Goal: Information Seeking & Learning: Check status

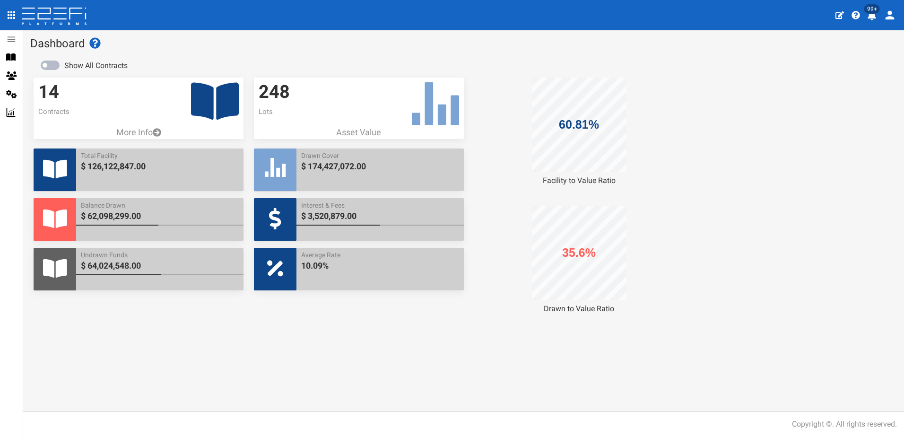
click at [871, 15] on icon "profile" at bounding box center [871, 15] width 9 height 9
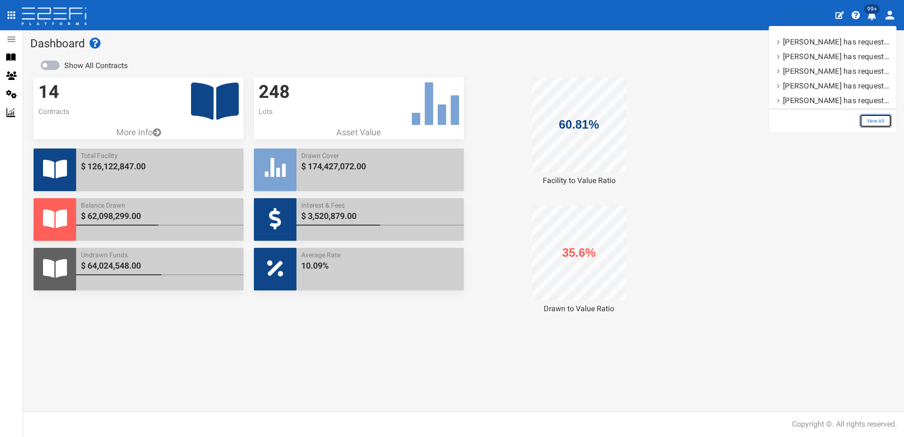
click at [873, 122] on link "View All" at bounding box center [875, 121] width 32 height 14
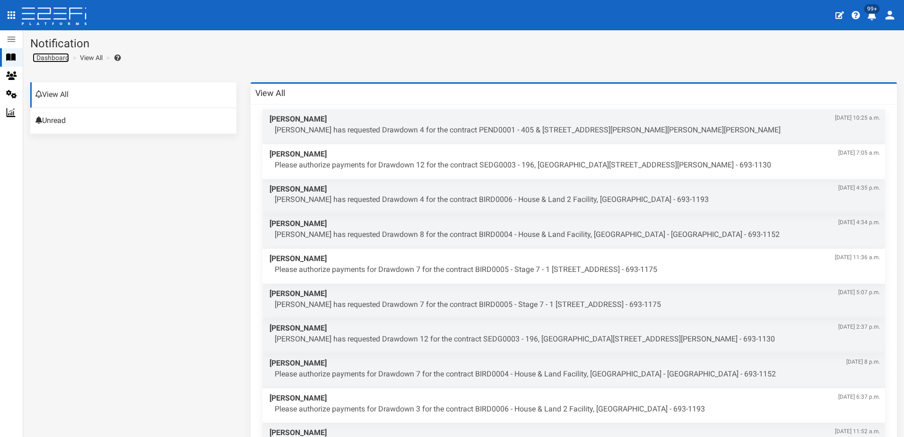
click at [48, 58] on span "Dashboard" at bounding box center [51, 58] width 36 height 8
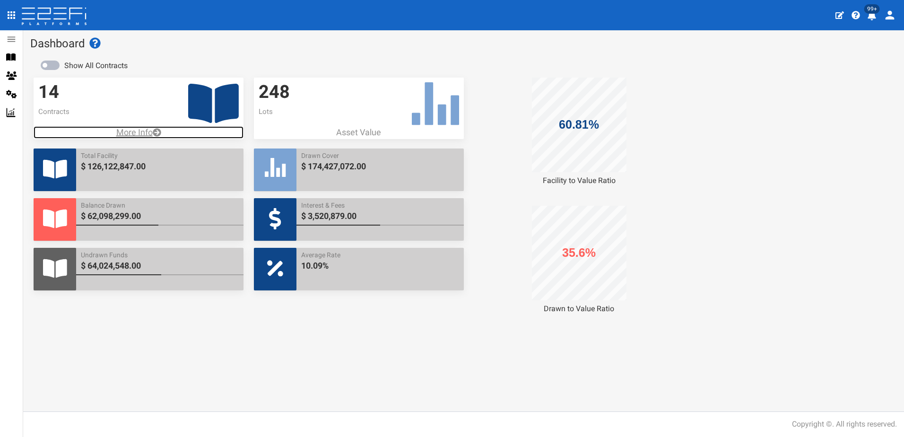
click at [138, 133] on p "More Info" at bounding box center [139, 132] width 210 height 12
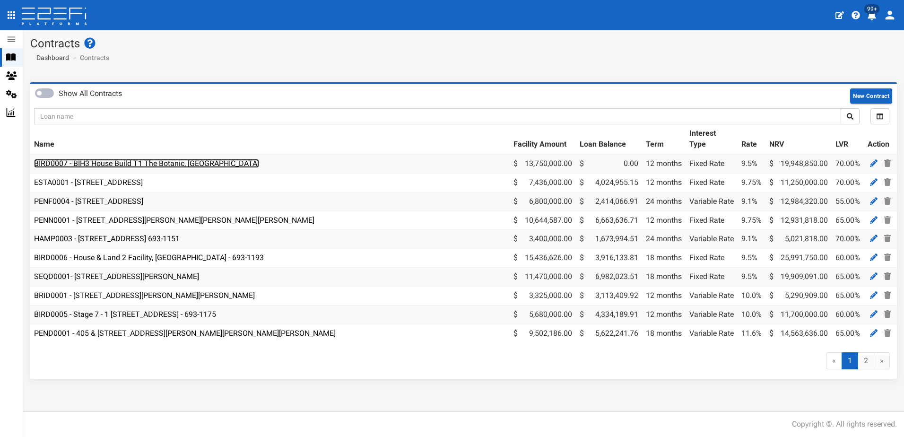
click at [108, 166] on link "BIRD0007 - BIH3 House Build T1 The Botanic, [GEOGRAPHIC_DATA]" at bounding box center [146, 163] width 225 height 9
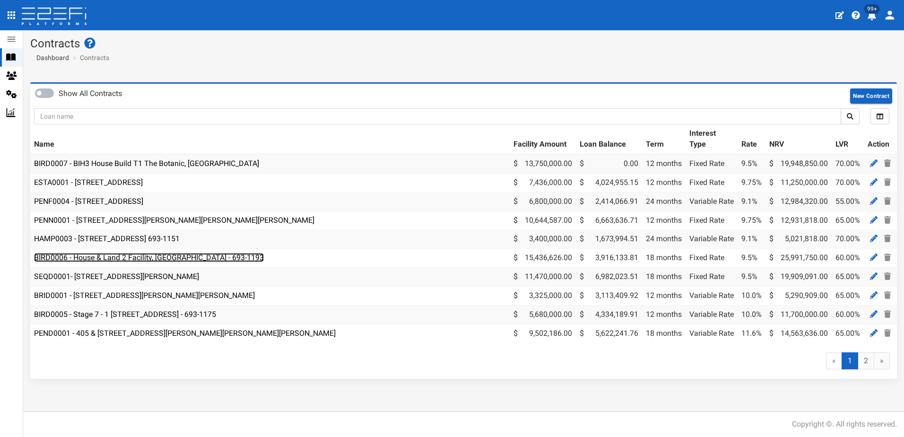
click at [107, 256] on link "BIRD0006 - House & Land 2 Facility, [GEOGRAPHIC_DATA] - 693-1193" at bounding box center [149, 257] width 230 height 9
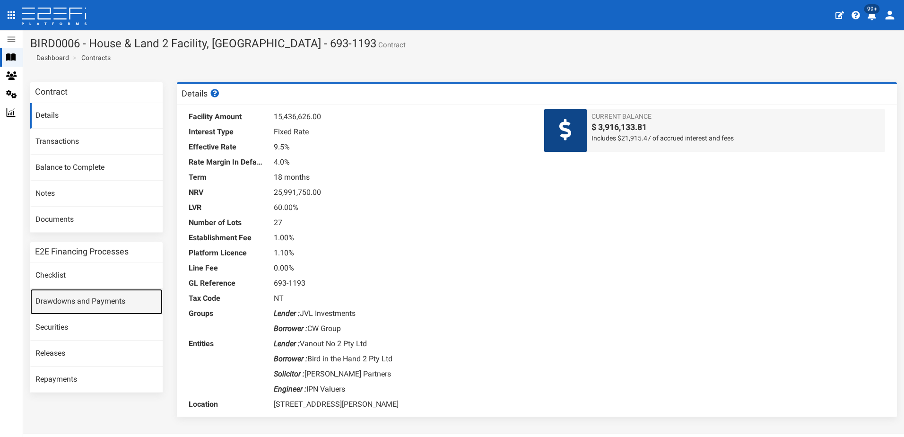
click at [85, 300] on link "Drawdowns and Payments" at bounding box center [96, 302] width 132 height 26
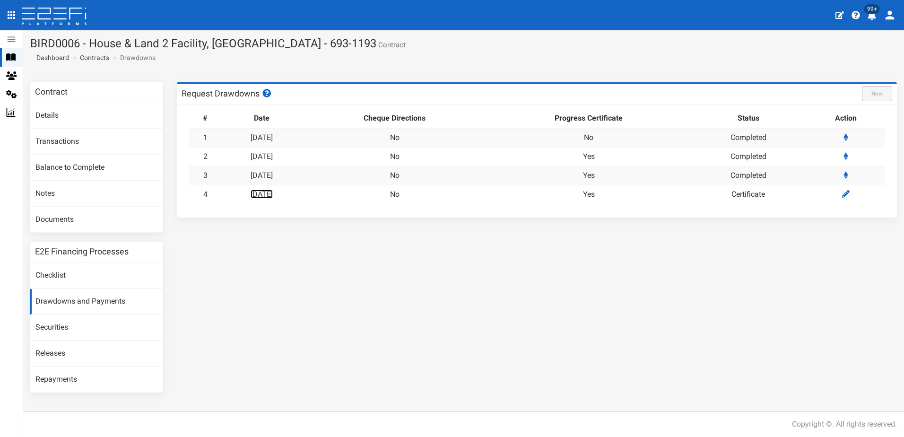
click at [272, 194] on link "[DATE]" at bounding box center [262, 194] width 22 height 9
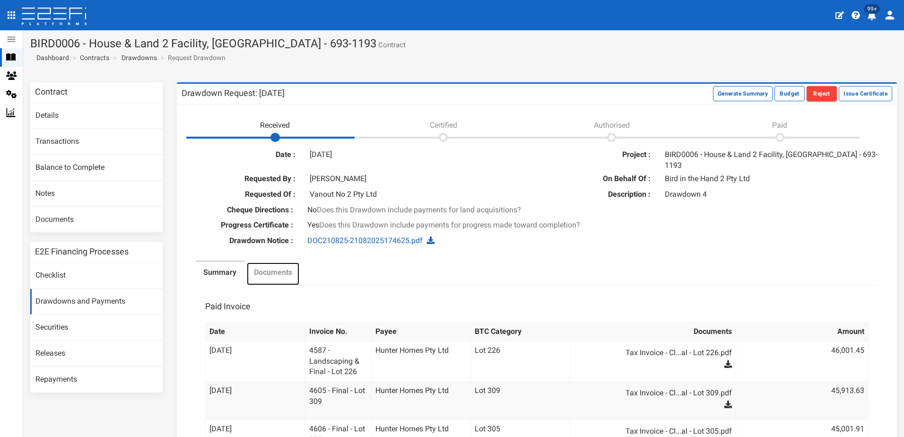
click at [271, 267] on label "Documents" at bounding box center [273, 272] width 38 height 11
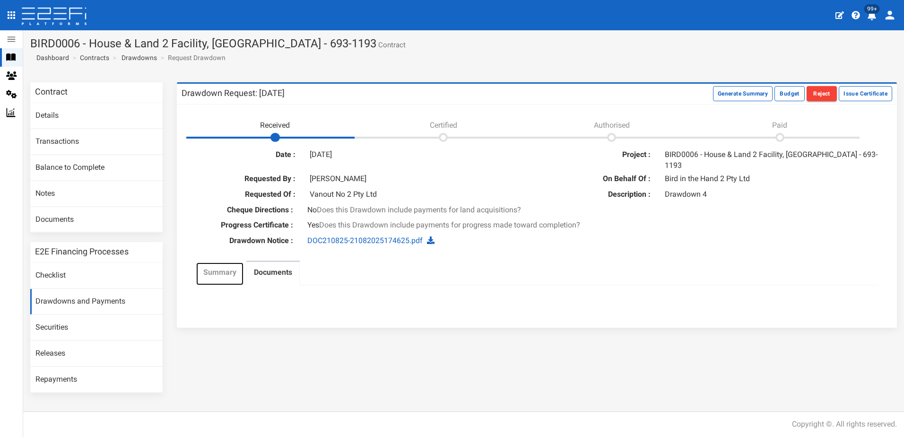
click at [210, 267] on label "Summary" at bounding box center [219, 272] width 33 height 11
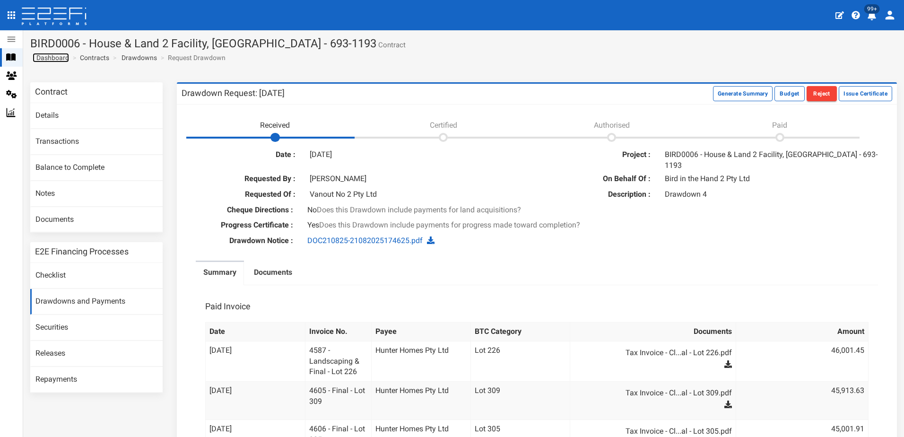
click at [54, 59] on span "Dashboard" at bounding box center [51, 58] width 36 height 8
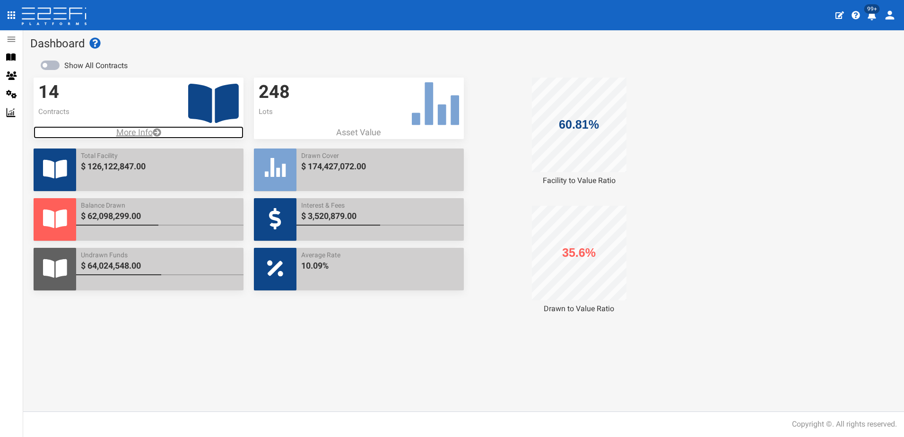
click at [137, 129] on p "More Info" at bounding box center [139, 132] width 210 height 12
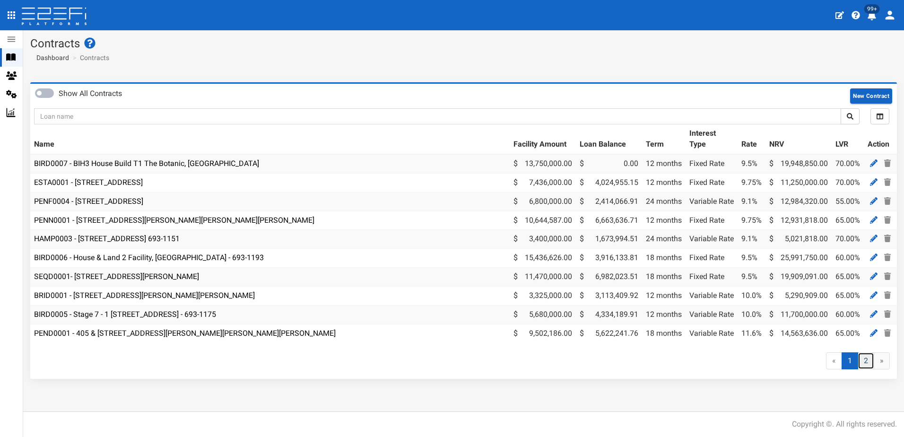
click at [867, 364] on link "2" at bounding box center [865, 360] width 17 height 17
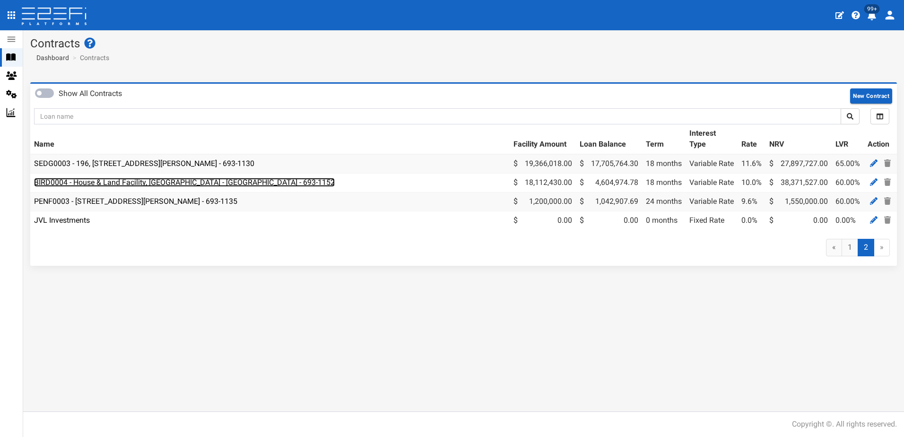
click at [106, 184] on link "BIRD0004 - House & Land Facility, [GEOGRAPHIC_DATA] - [GEOGRAPHIC_DATA] - 693-1…" at bounding box center [184, 182] width 301 height 9
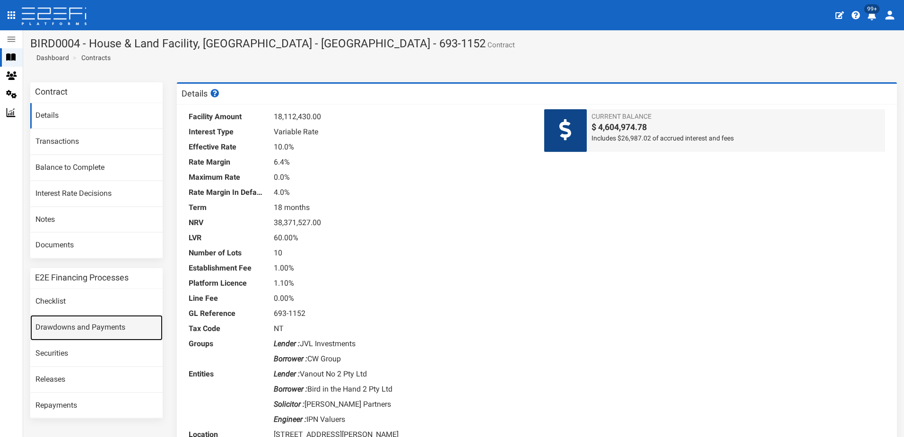
click at [83, 324] on link "Drawdowns and Payments" at bounding box center [96, 328] width 132 height 26
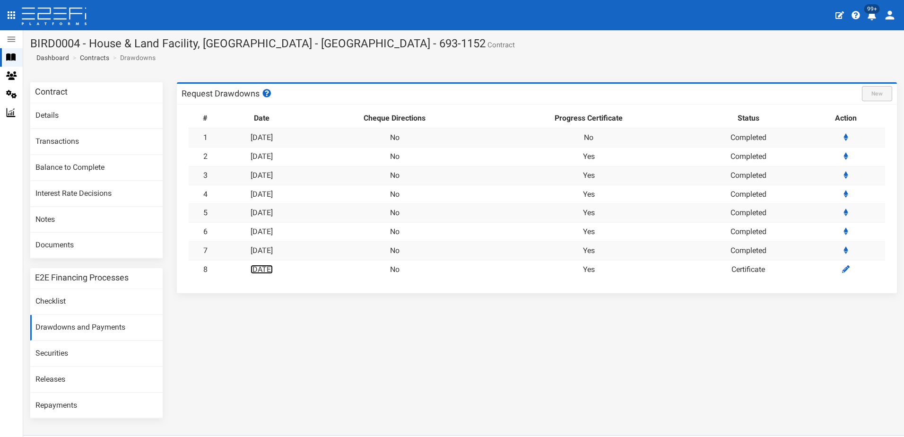
click at [266, 270] on link "21-08-2025" at bounding box center [262, 269] width 22 height 9
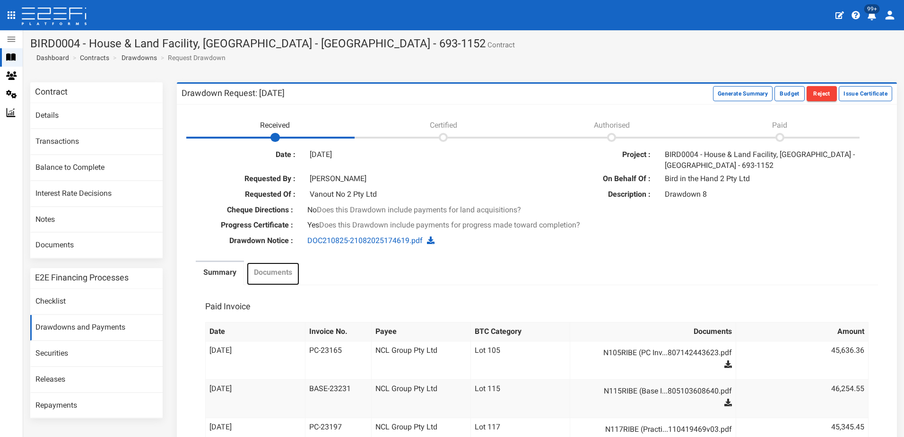
click at [272, 268] on label "Documents" at bounding box center [273, 272] width 38 height 11
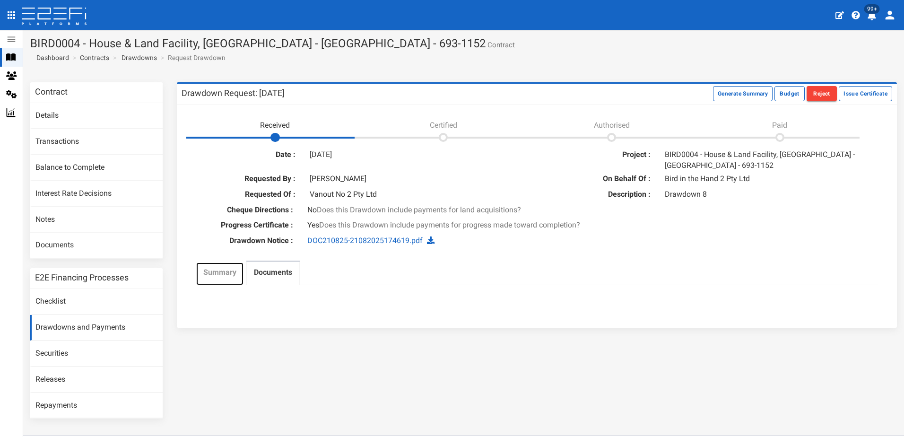
click at [215, 275] on label "Summary" at bounding box center [219, 272] width 33 height 11
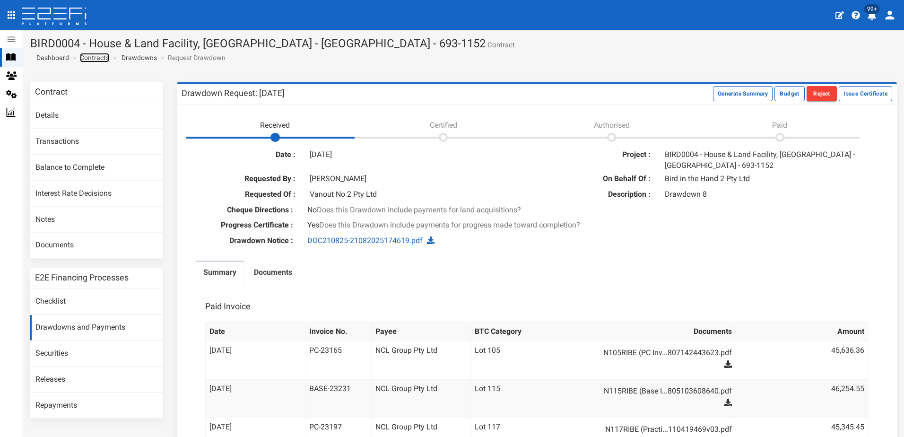
click at [92, 59] on link "Contracts" at bounding box center [94, 57] width 29 height 9
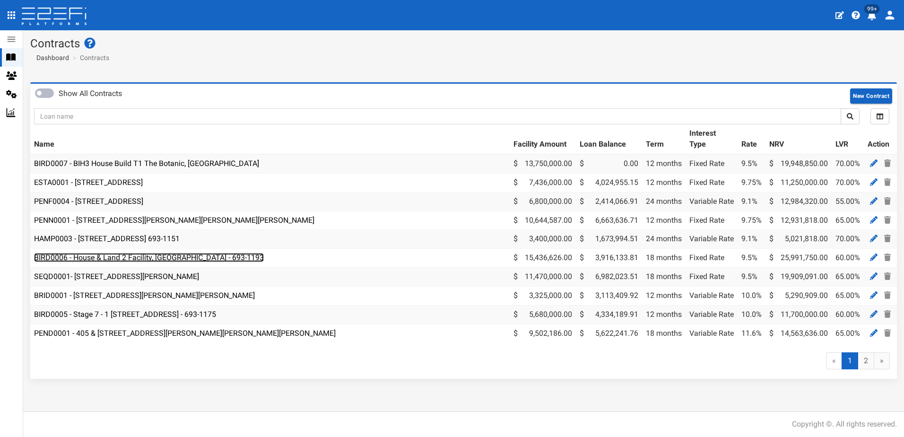
click at [117, 257] on link "BIRD0006 - House & Land 2 Facility, [GEOGRAPHIC_DATA] - 693-1193" at bounding box center [149, 257] width 230 height 9
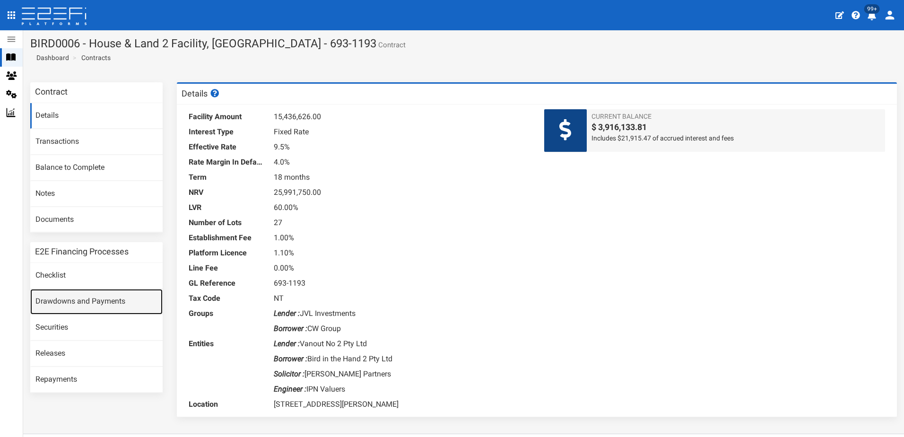
click at [59, 303] on link "Drawdowns and Payments" at bounding box center [96, 302] width 132 height 26
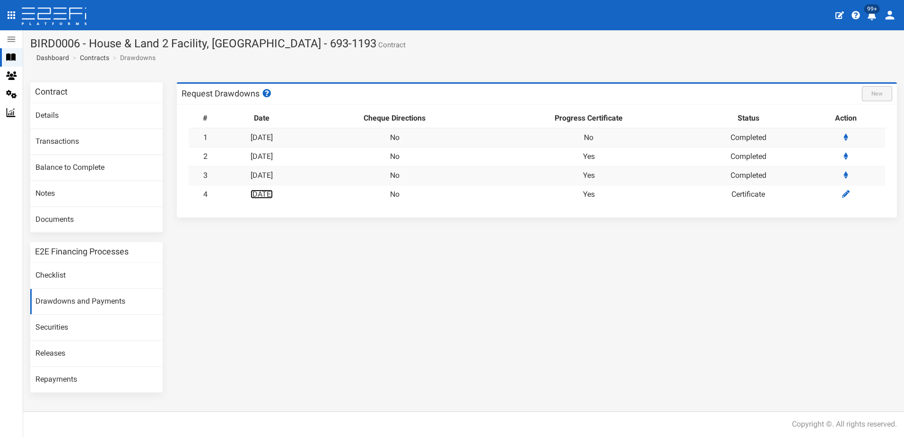
click at [273, 192] on link "[DATE]" at bounding box center [262, 194] width 22 height 9
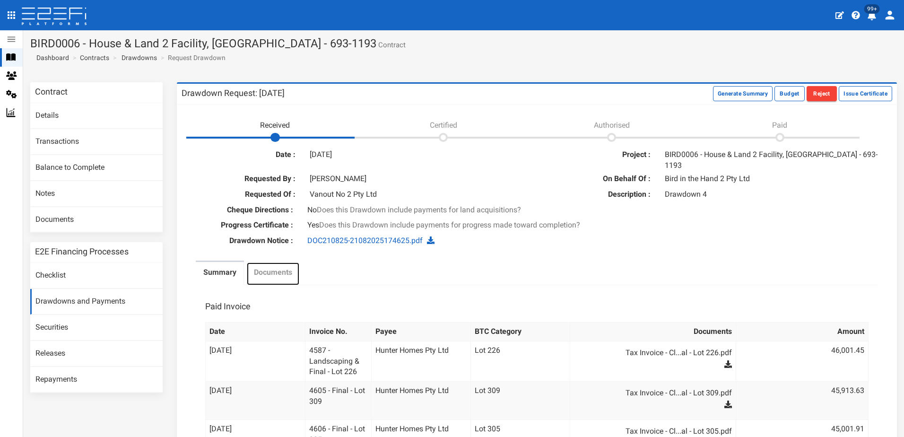
click at [273, 267] on label "Documents" at bounding box center [273, 272] width 38 height 11
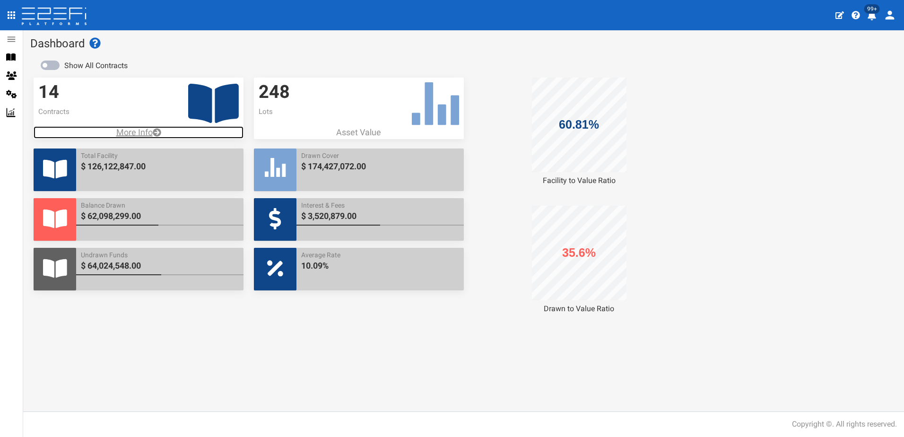
click at [131, 132] on p "More Info" at bounding box center [139, 132] width 210 height 12
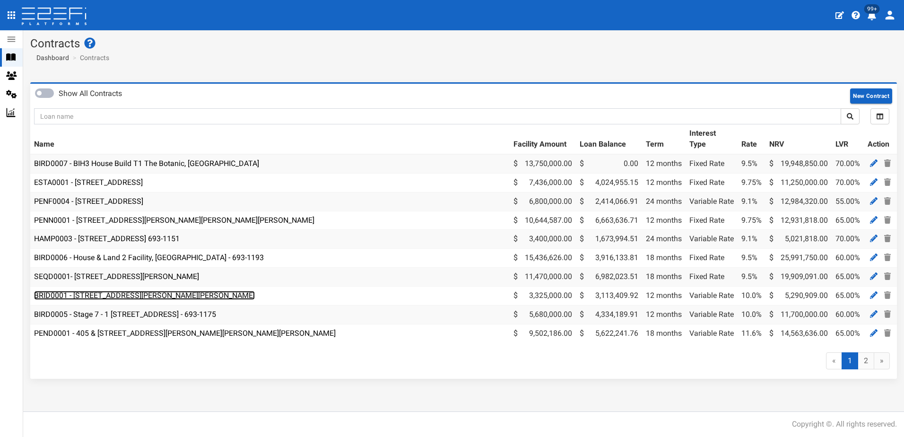
click at [138, 294] on link "BRID0001 - [STREET_ADDRESS][PERSON_NAME][PERSON_NAME]" at bounding box center [144, 295] width 221 height 9
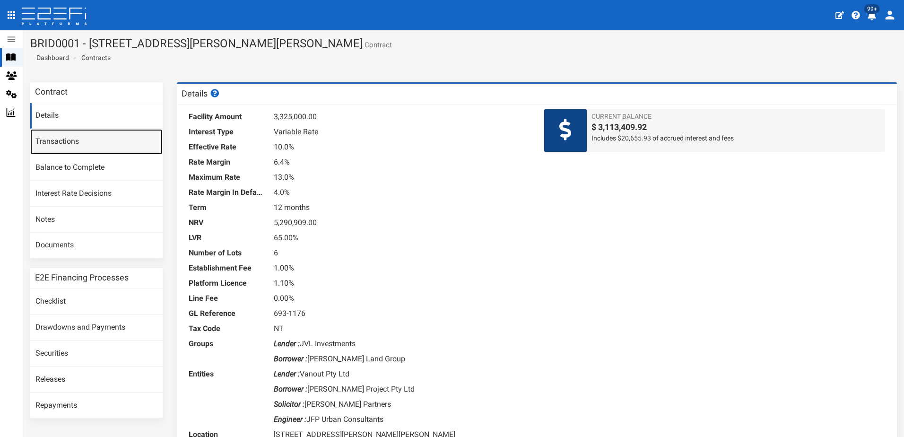
click at [59, 141] on link "Transactions" at bounding box center [96, 142] width 132 height 26
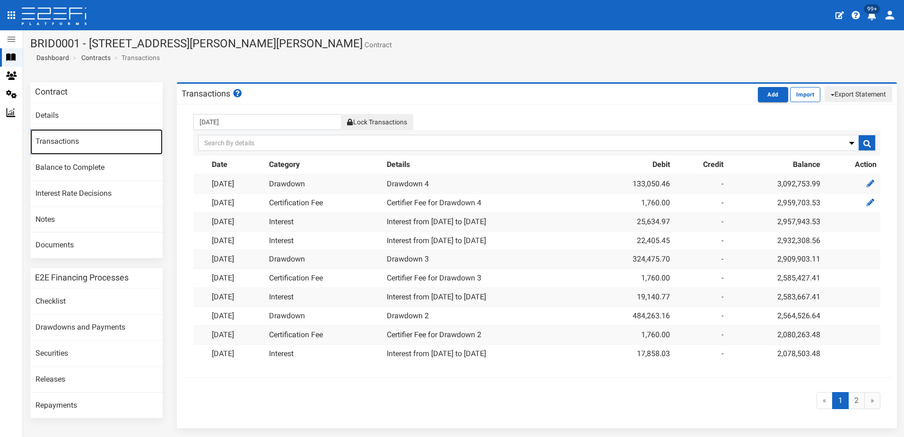
click at [49, 143] on link "Transactions" at bounding box center [96, 142] width 132 height 26
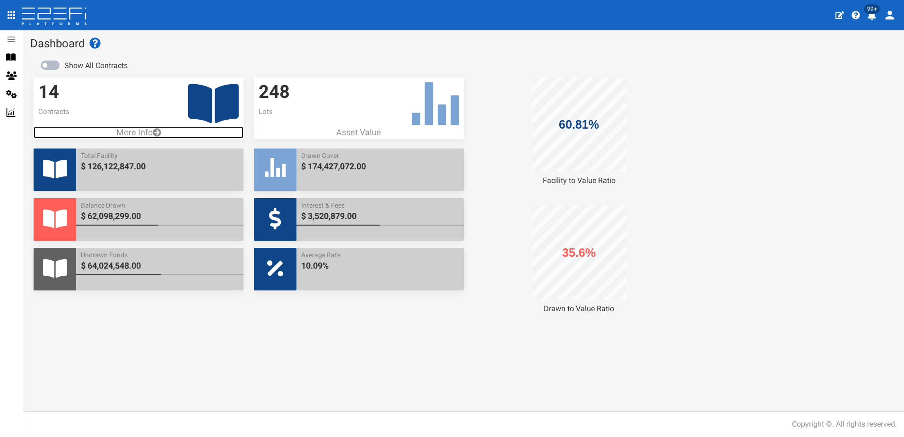
click at [127, 130] on p "More Info" at bounding box center [139, 132] width 210 height 12
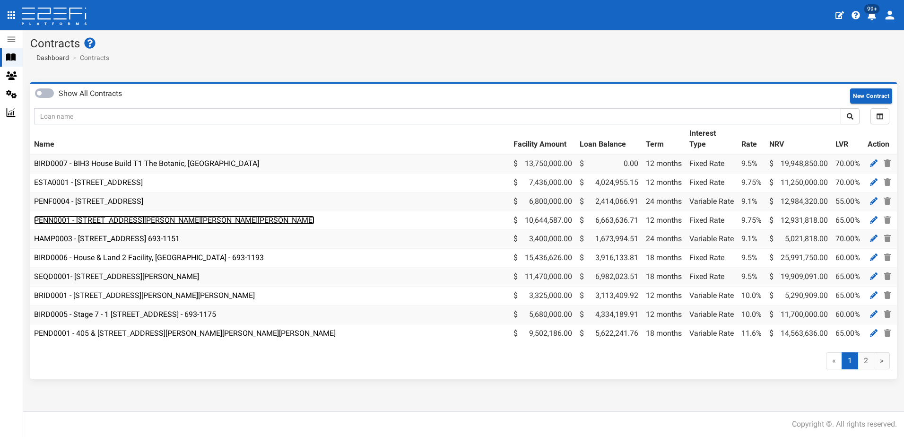
click at [121, 221] on link "PENN0001 - [STREET_ADDRESS][PERSON_NAME][PERSON_NAME][PERSON_NAME]" at bounding box center [174, 220] width 280 height 9
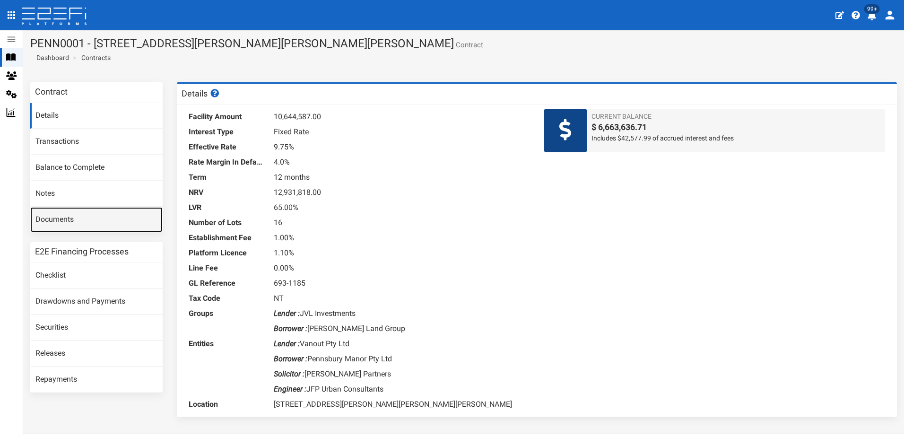
click at [48, 218] on link "Documents" at bounding box center [96, 220] width 132 height 26
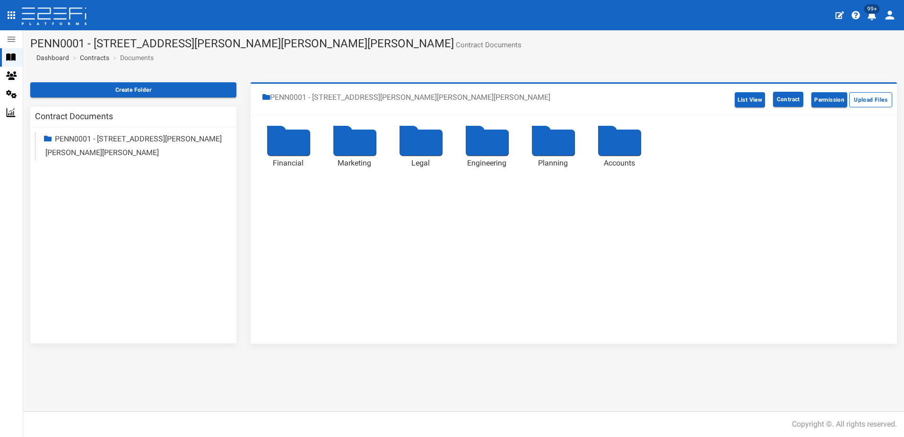
click at [417, 148] on div at bounding box center [420, 143] width 43 height 26
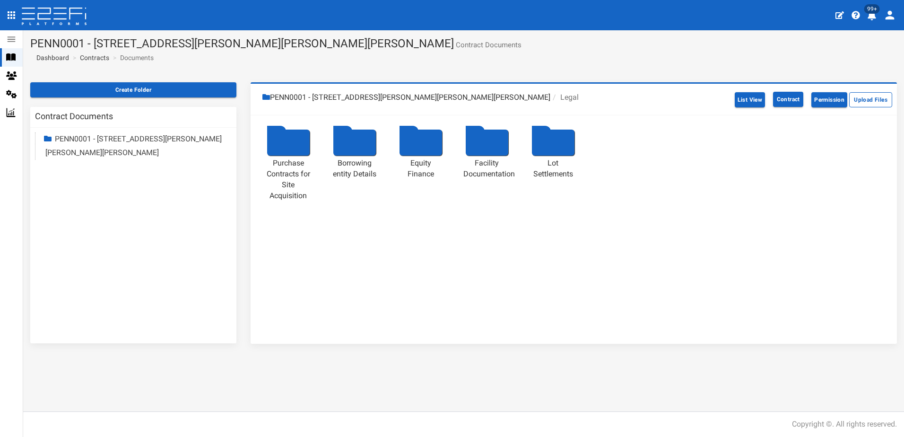
click at [487, 141] on div at bounding box center [487, 143] width 43 height 26
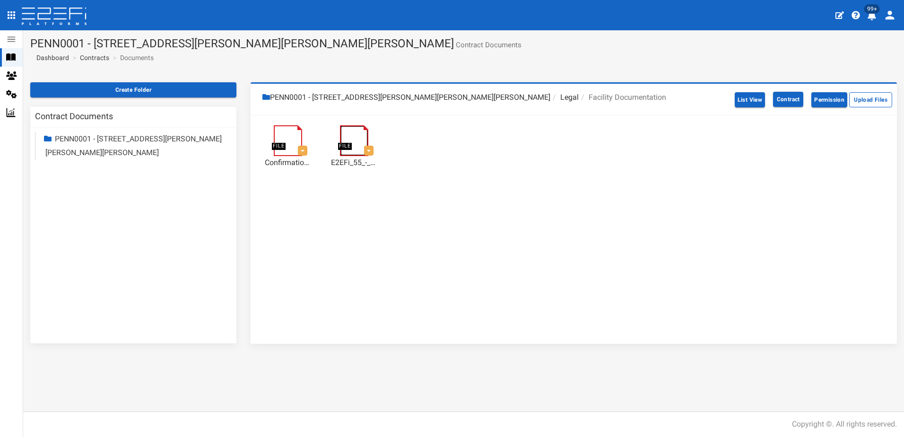
click at [349, 130] on link at bounding box center [359, 130] width 38 height 0
